Goal: Information Seeking & Learning: Learn about a topic

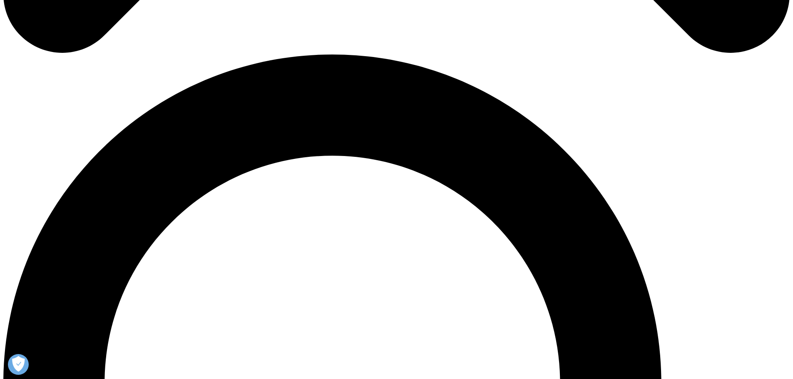
scroll to position [582, 0]
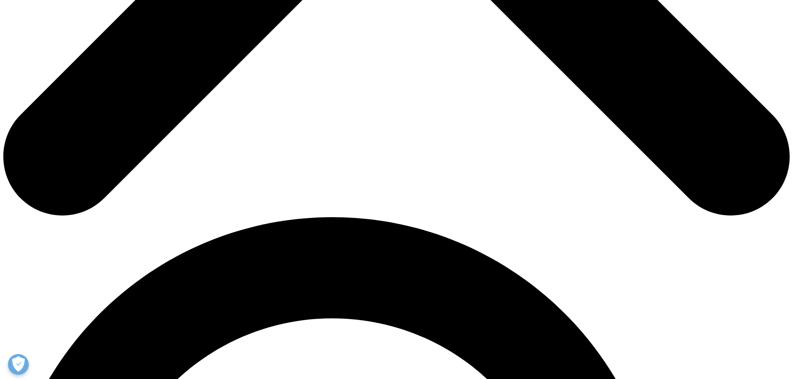
drag, startPoint x: 279, startPoint y: 202, endPoint x: 474, endPoint y: 197, distance: 195.6
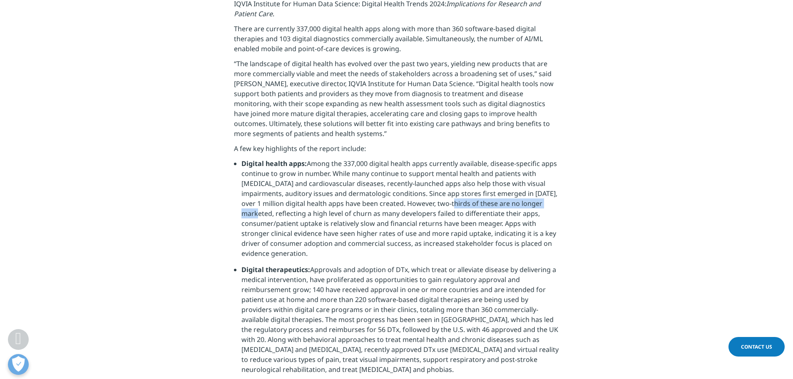
click at [474, 197] on li "Digital health apps: Among the 337,000 digital health apps currently available,…" at bounding box center [399, 212] width 317 height 106
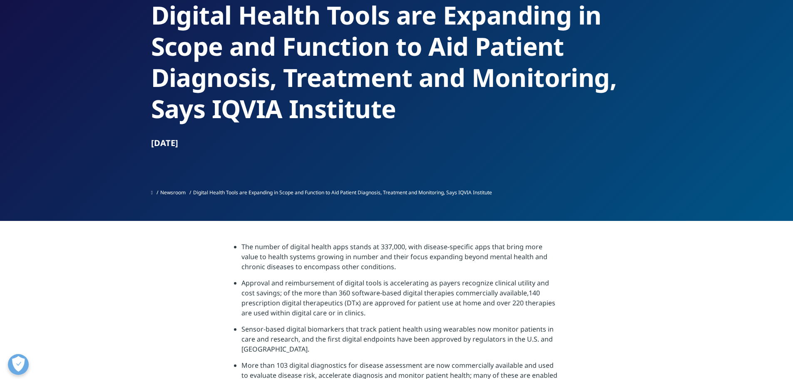
scroll to position [166, 0]
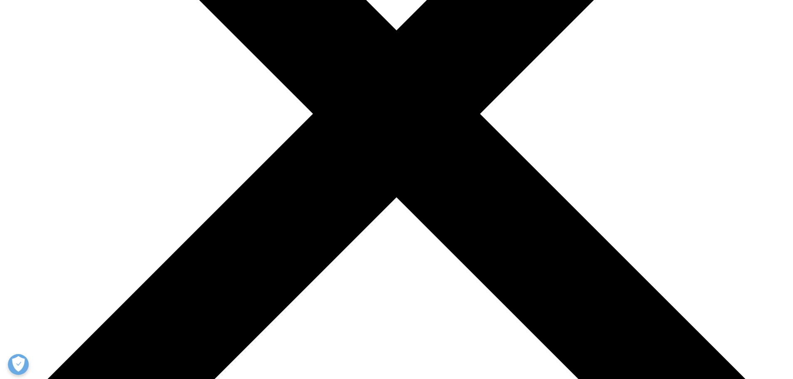
scroll to position [291, 0]
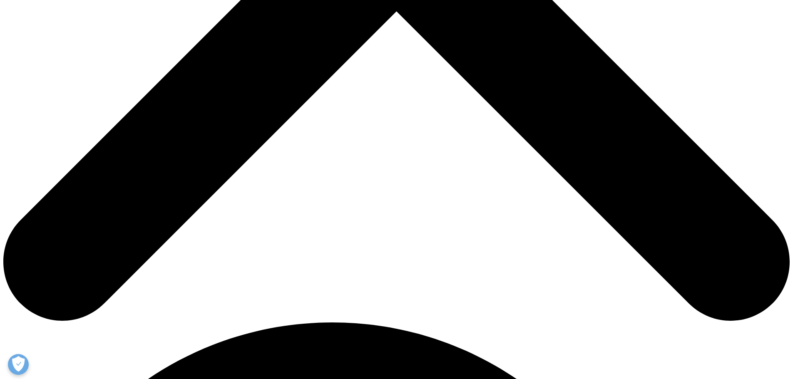
scroll to position [458, 0]
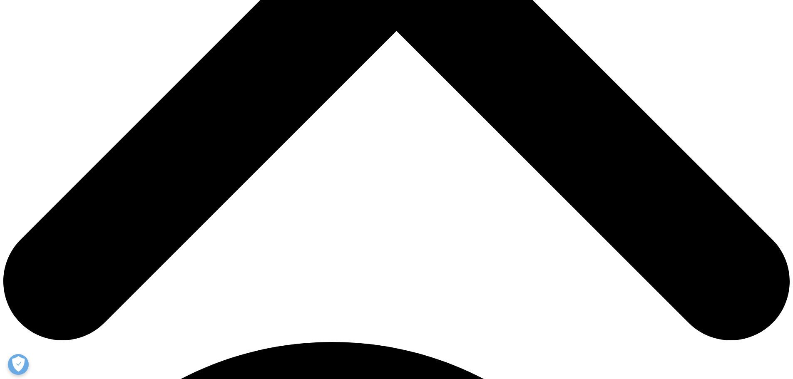
drag, startPoint x: 239, startPoint y: 128, endPoint x: 465, endPoint y: 128, distance: 225.5
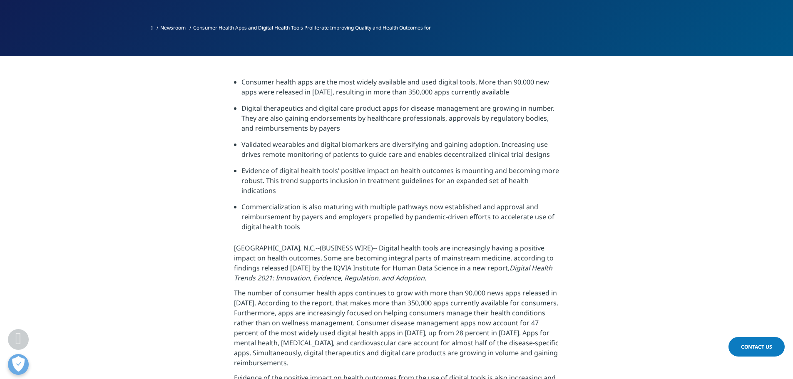
scroll to position [291, 0]
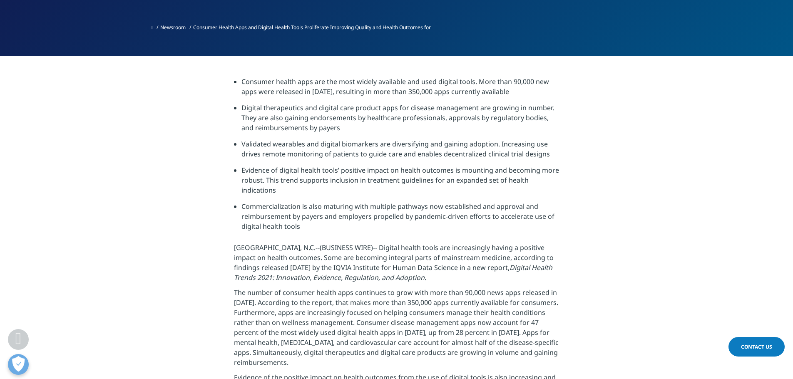
click at [512, 89] on li "Consumer health apps are the most widely available and used digital tools. More…" at bounding box center [399, 90] width 317 height 26
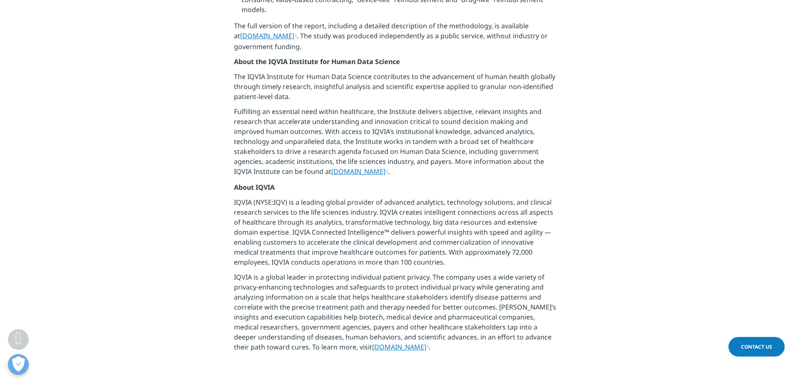
scroll to position [1123, 0]
